Goal: Information Seeking & Learning: Learn about a topic

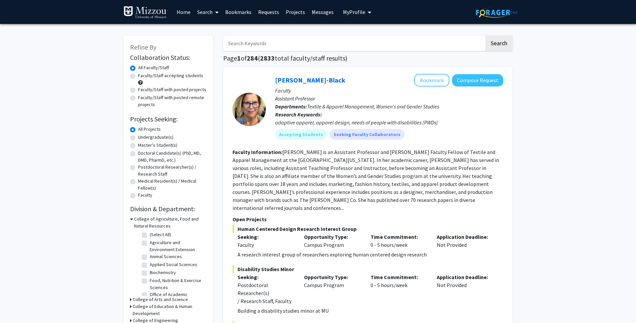
click at [146, 137] on label "Undergraduate(s)" at bounding box center [155, 137] width 35 height 7
click at [142, 137] on input "Undergraduate(s)" at bounding box center [140, 136] width 4 height 4
radio input "true"
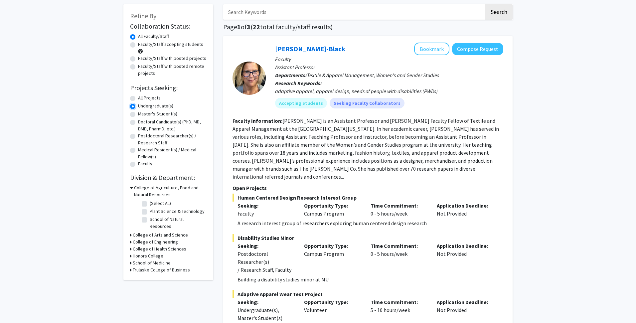
scroll to position [31, 0]
click at [131, 232] on icon at bounding box center [131, 235] width 2 height 7
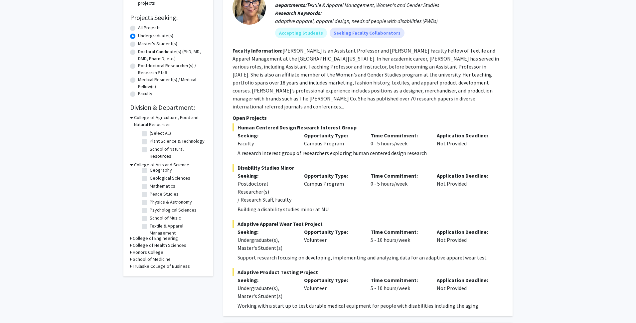
scroll to position [44, 0]
click at [150, 206] on label "Psychological Sciences" at bounding box center [173, 209] width 47 height 7
click at [150, 206] on input "Psychological Sciences" at bounding box center [152, 208] width 4 height 4
checkbox input "true"
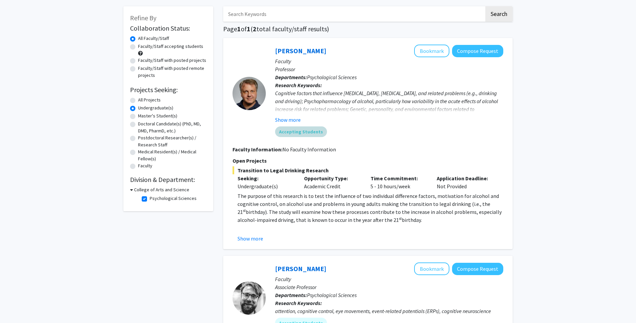
scroll to position [28, 0]
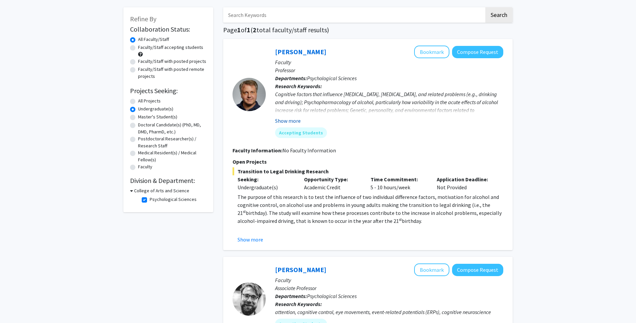
click at [295, 121] on button "Show more" at bounding box center [288, 121] width 26 height 8
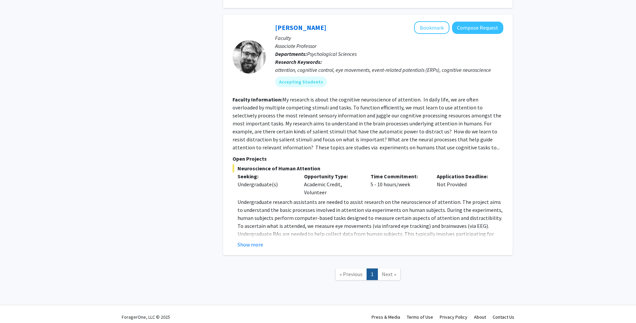
scroll to position [280, 0]
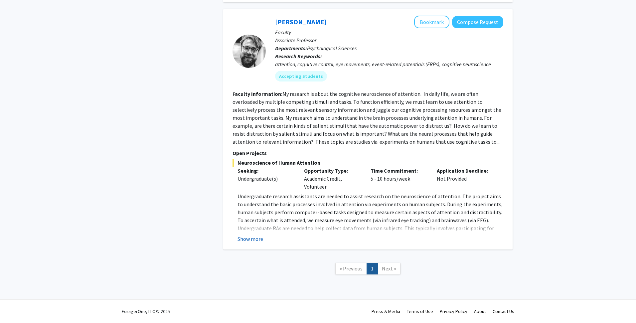
click at [251, 238] on button "Show more" at bounding box center [251, 239] width 26 height 8
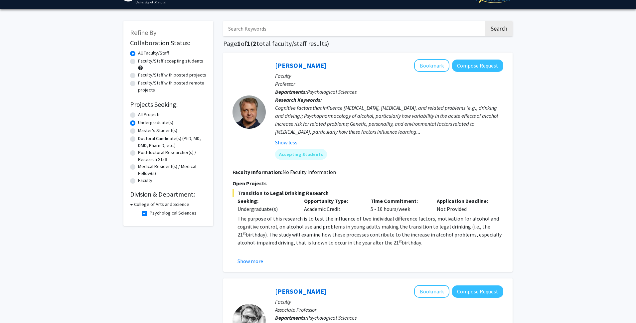
scroll to position [0, 0]
